Goal: Task Accomplishment & Management: Use online tool/utility

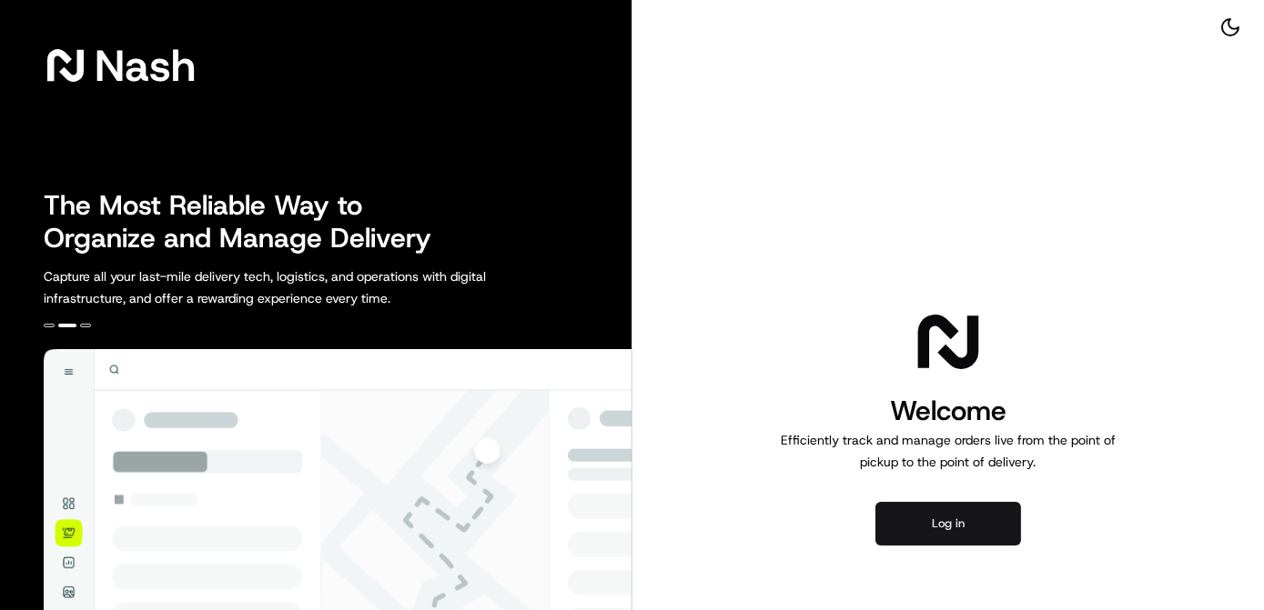
click at [967, 521] on button "Log in" at bounding box center [948, 524] width 146 height 44
